Goal: Find specific page/section: Find specific page/section

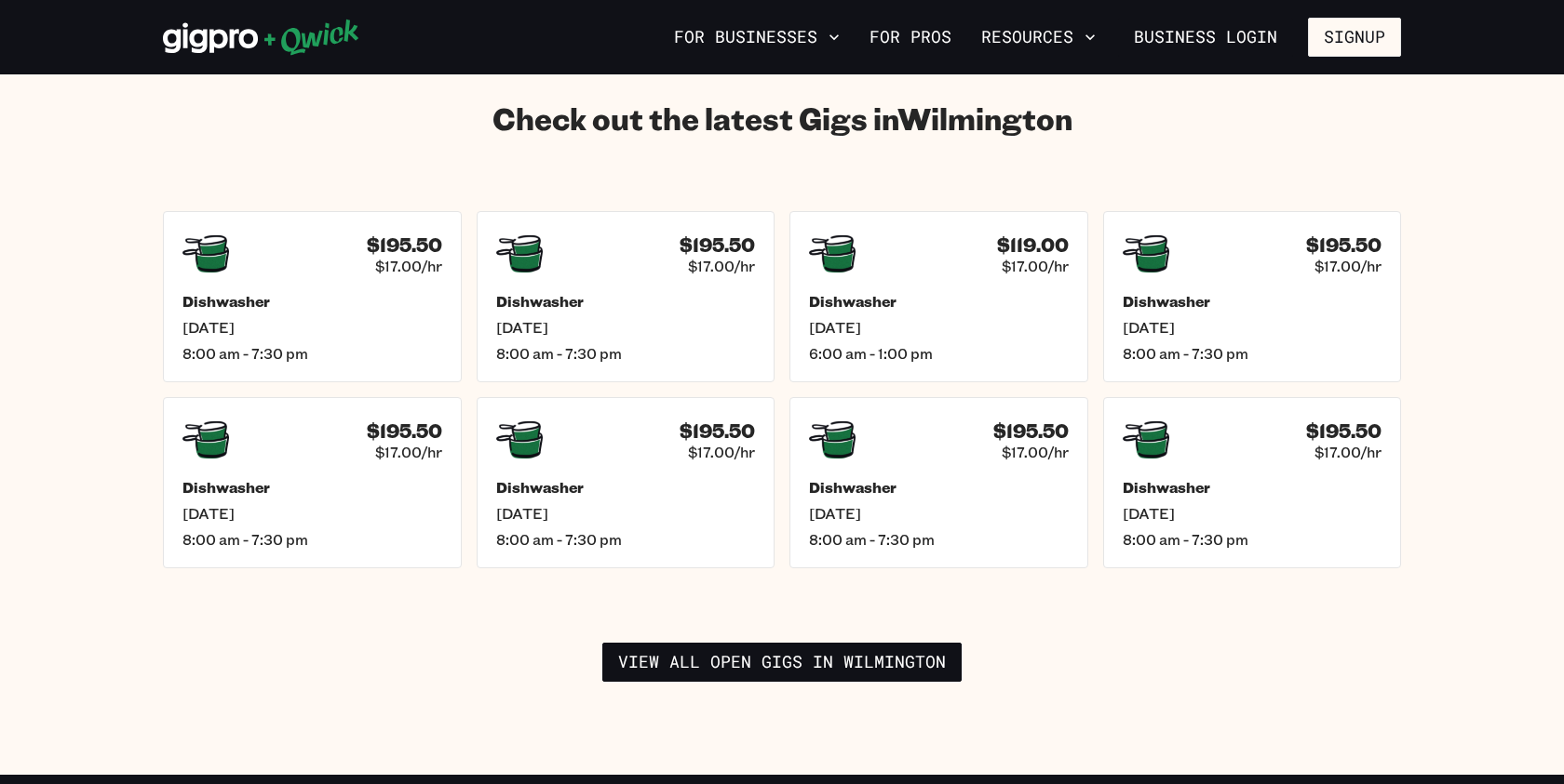
scroll to position [2610, 0]
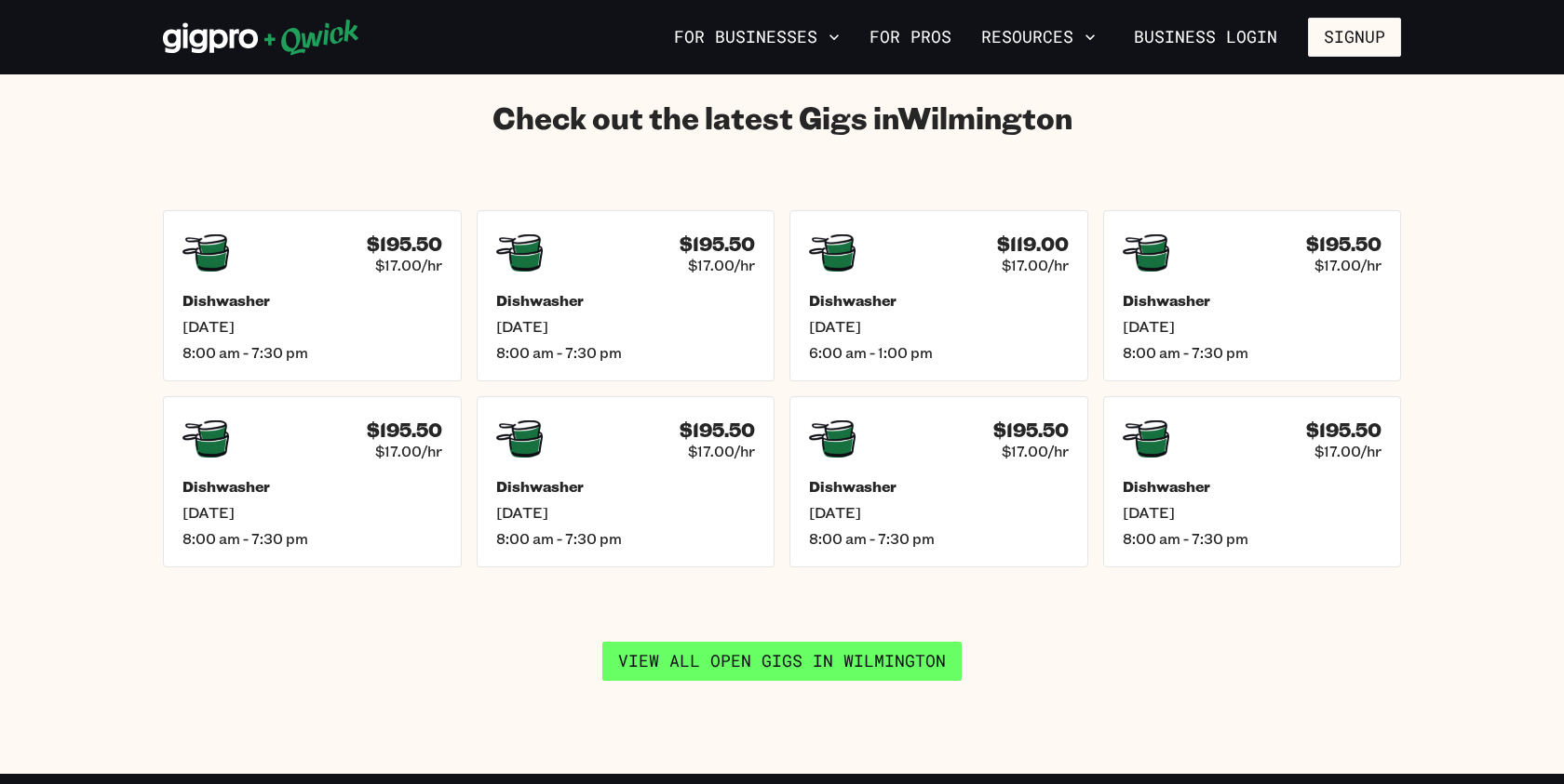
click at [819, 642] on link "View all open gigs in Wilmington" at bounding box center [782, 661] width 360 height 39
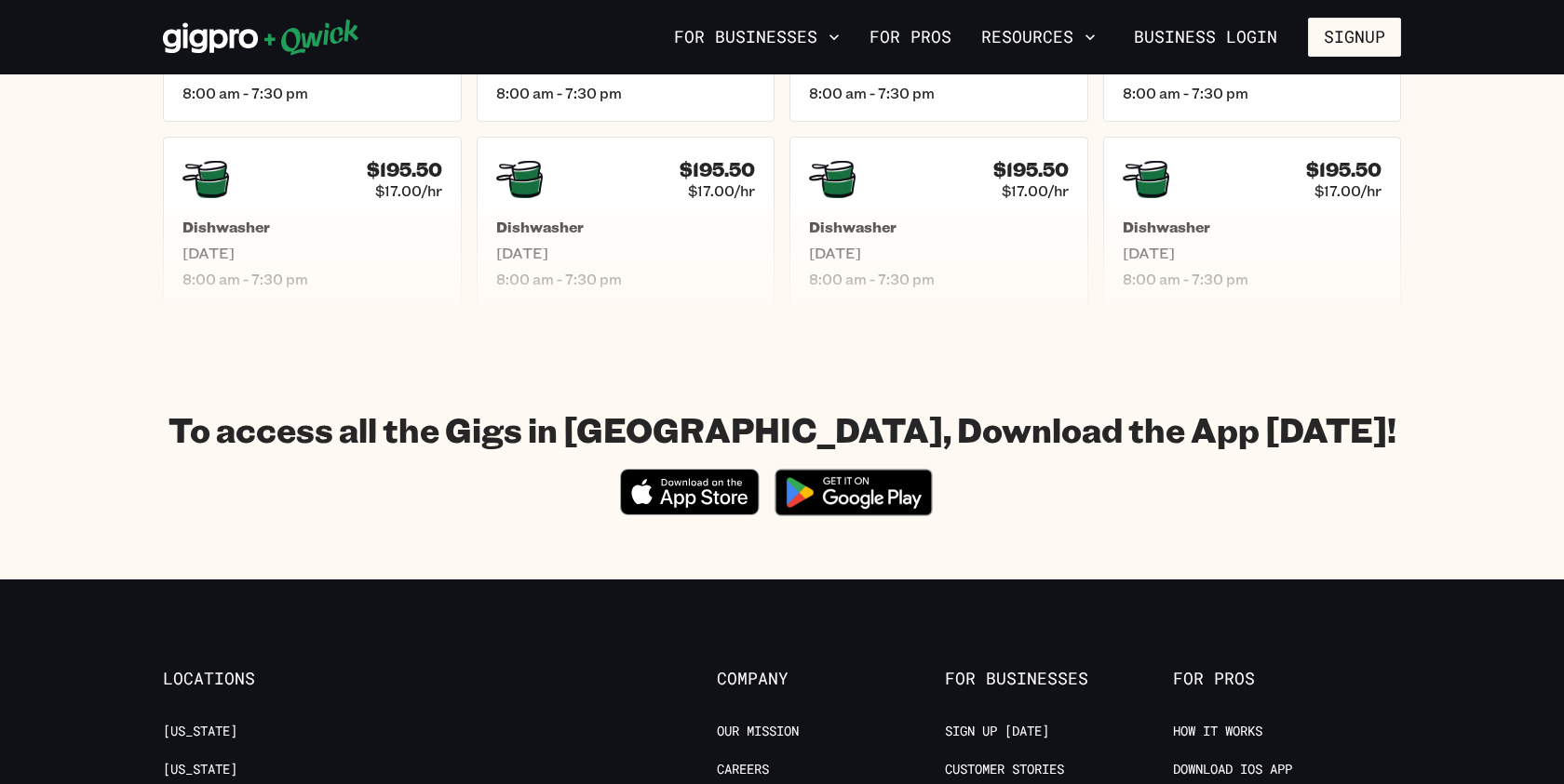
scroll to position [1147, 0]
